Goal: Task Accomplishment & Management: Manage account settings

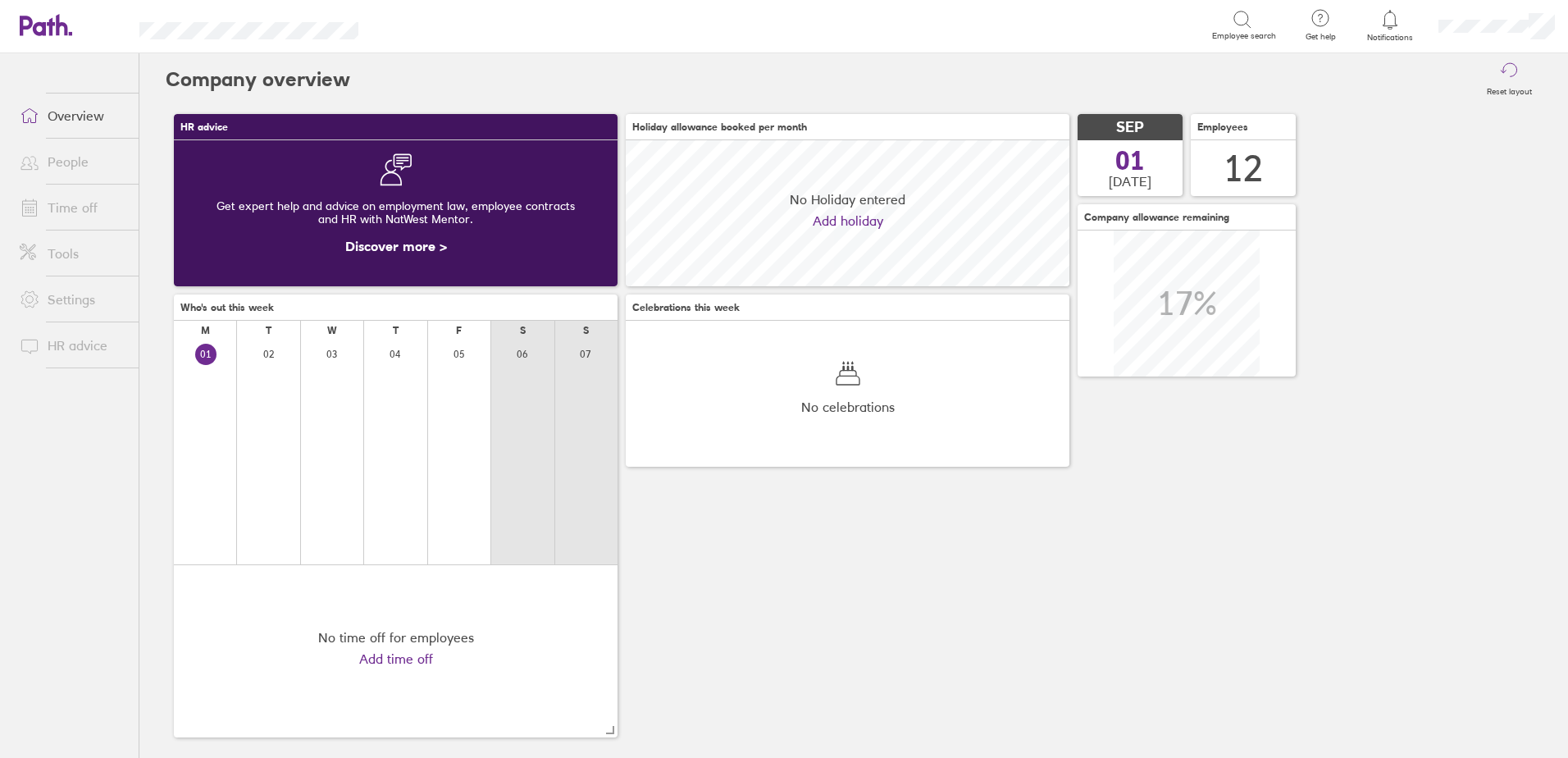
scroll to position [146, 444]
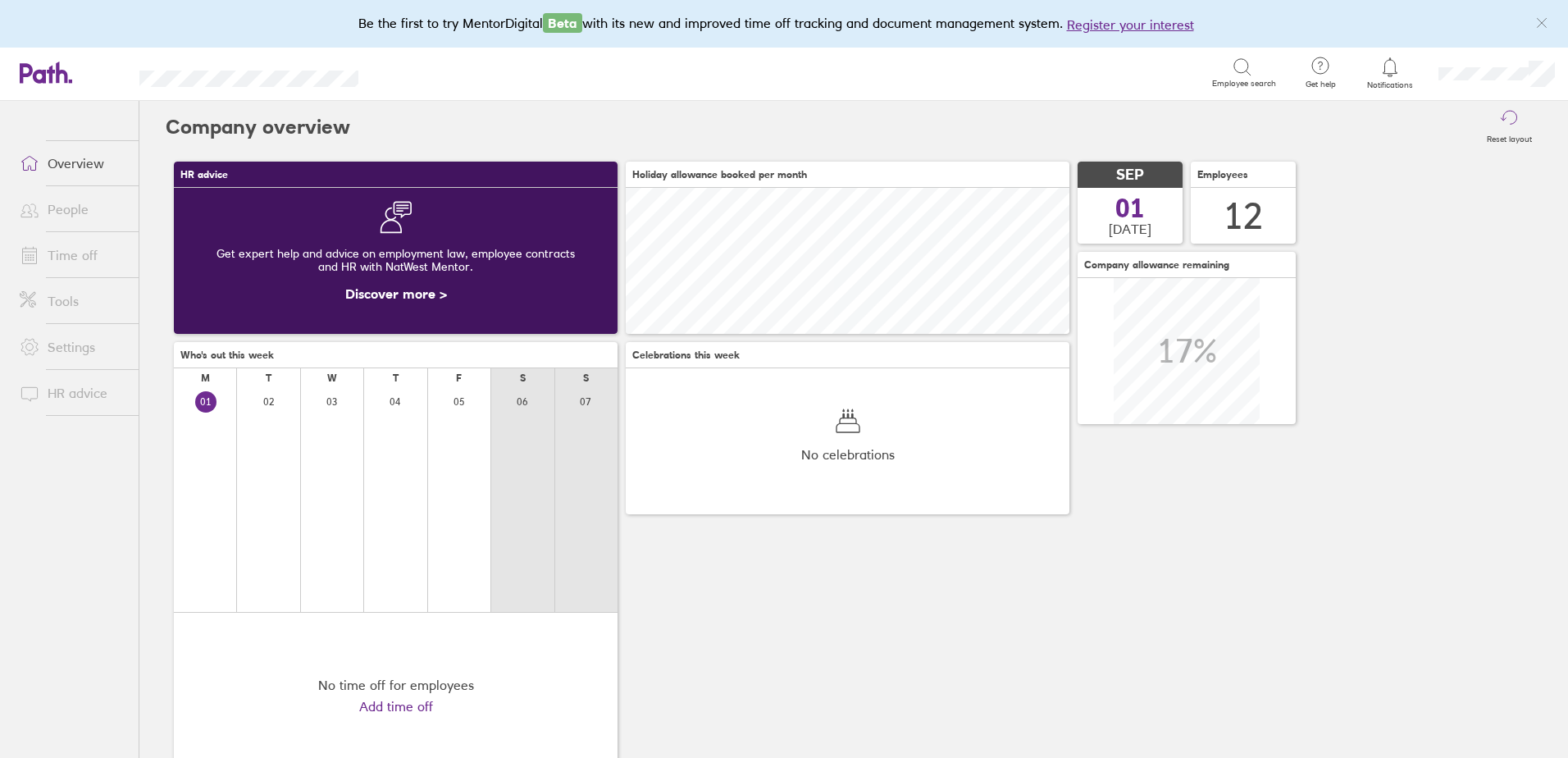
click at [73, 252] on link "Time off" at bounding box center [73, 255] width 132 height 33
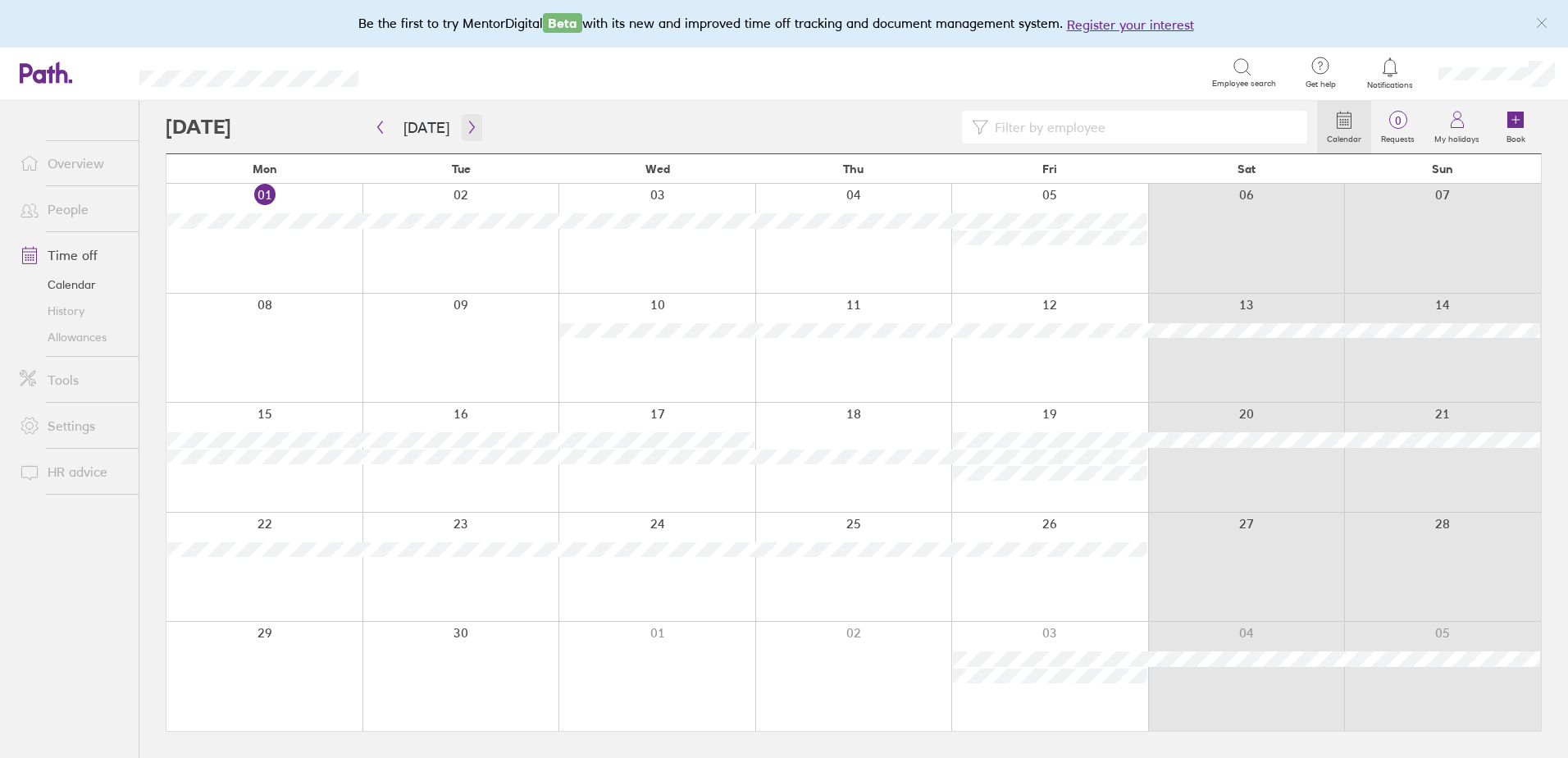
click at [469, 131] on icon "button" at bounding box center [472, 128] width 13 height 14
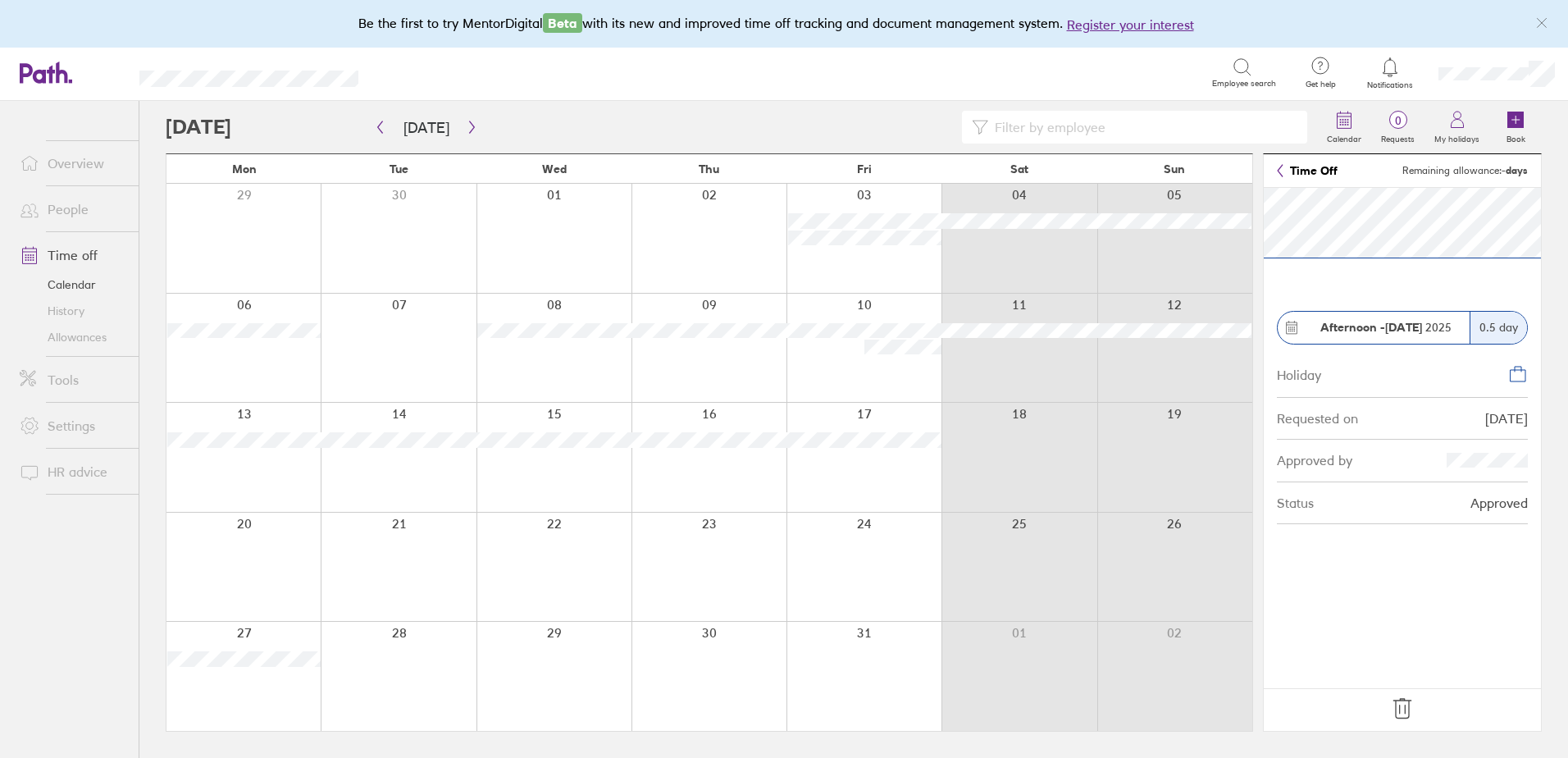
click at [1402, 708] on icon at bounding box center [1402, 708] width 26 height 26
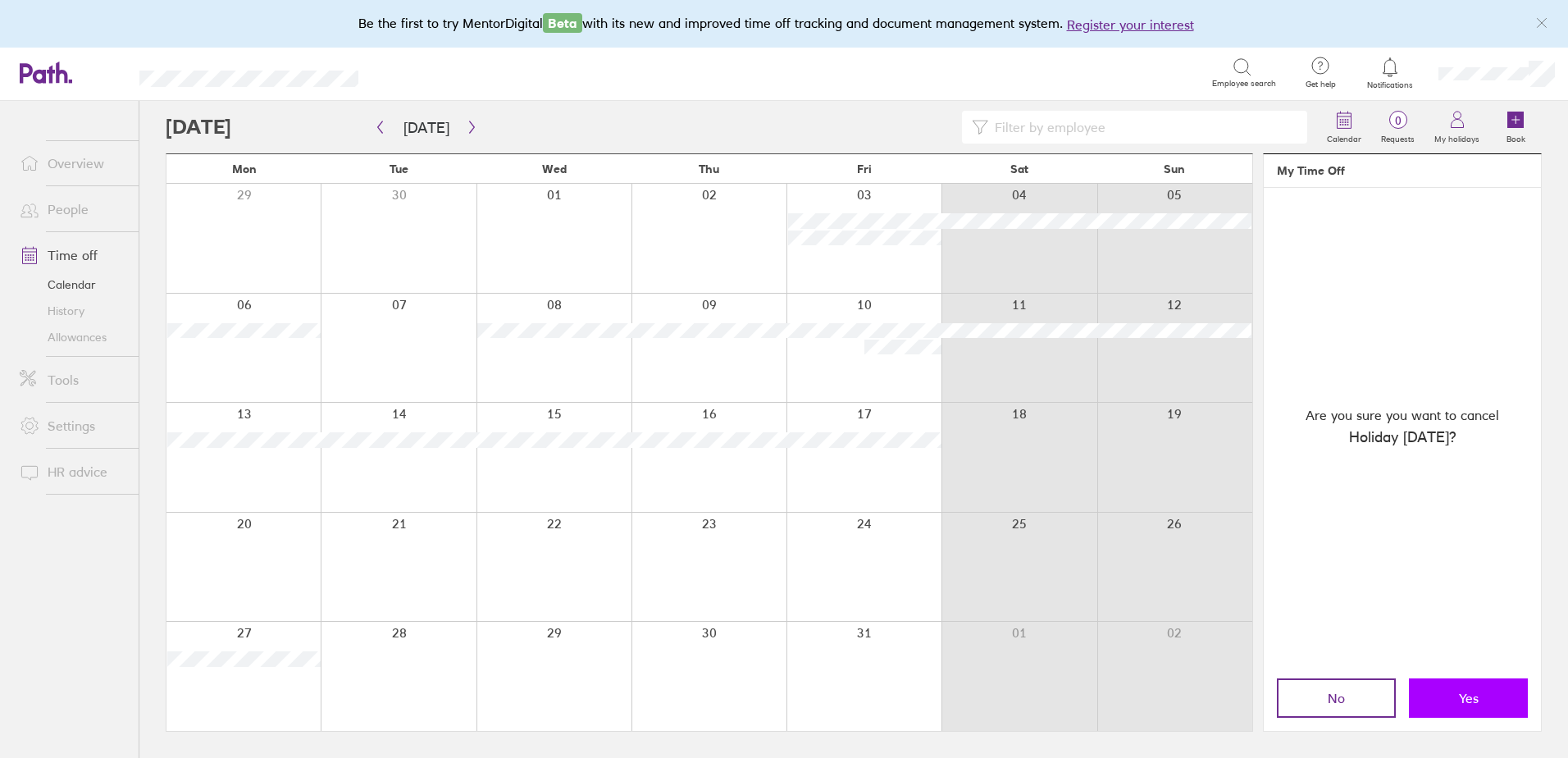
drag, startPoint x: 1472, startPoint y: 691, endPoint x: 805, endPoint y: 503, distance: 693.0
click at [1472, 689] on button "Yes" at bounding box center [1468, 698] width 119 height 40
